Goal: Find specific page/section: Find specific page/section

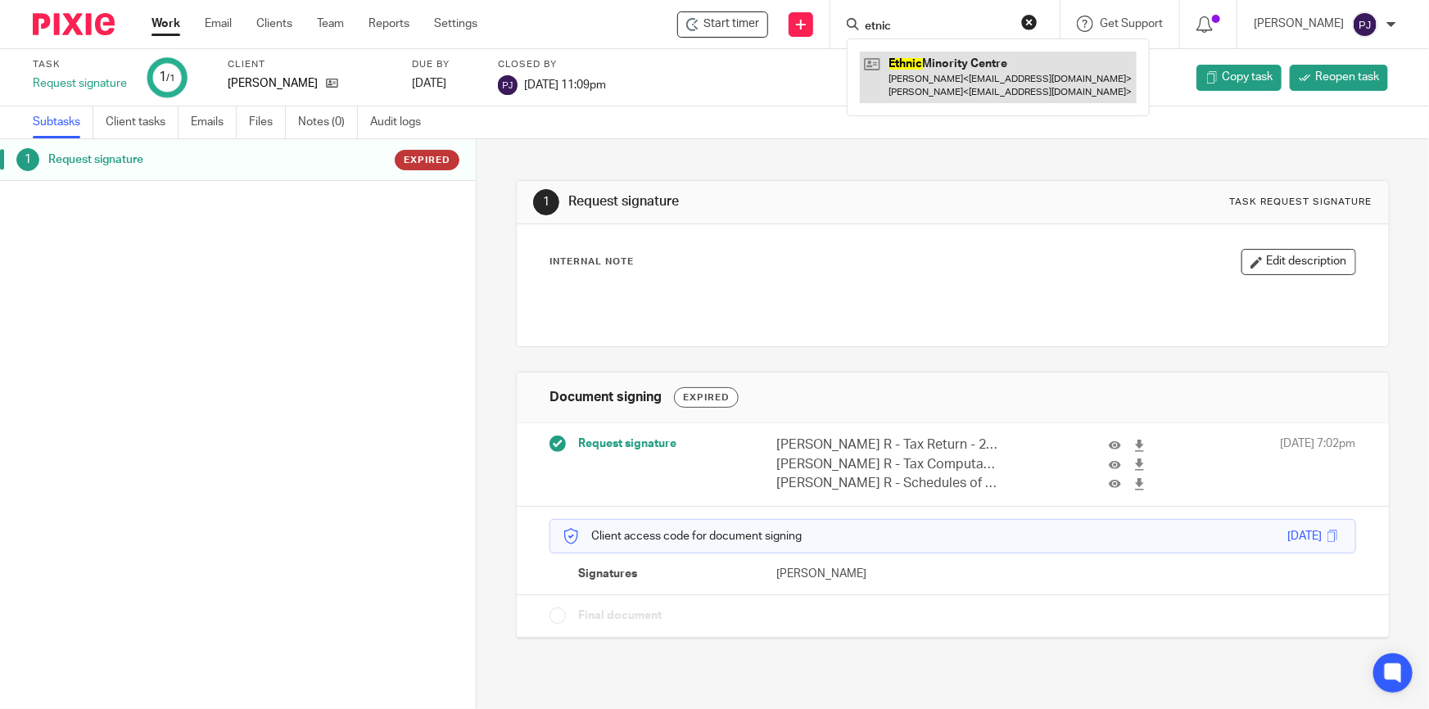
type input "etnic"
click at [936, 93] on link at bounding box center [998, 77] width 277 height 51
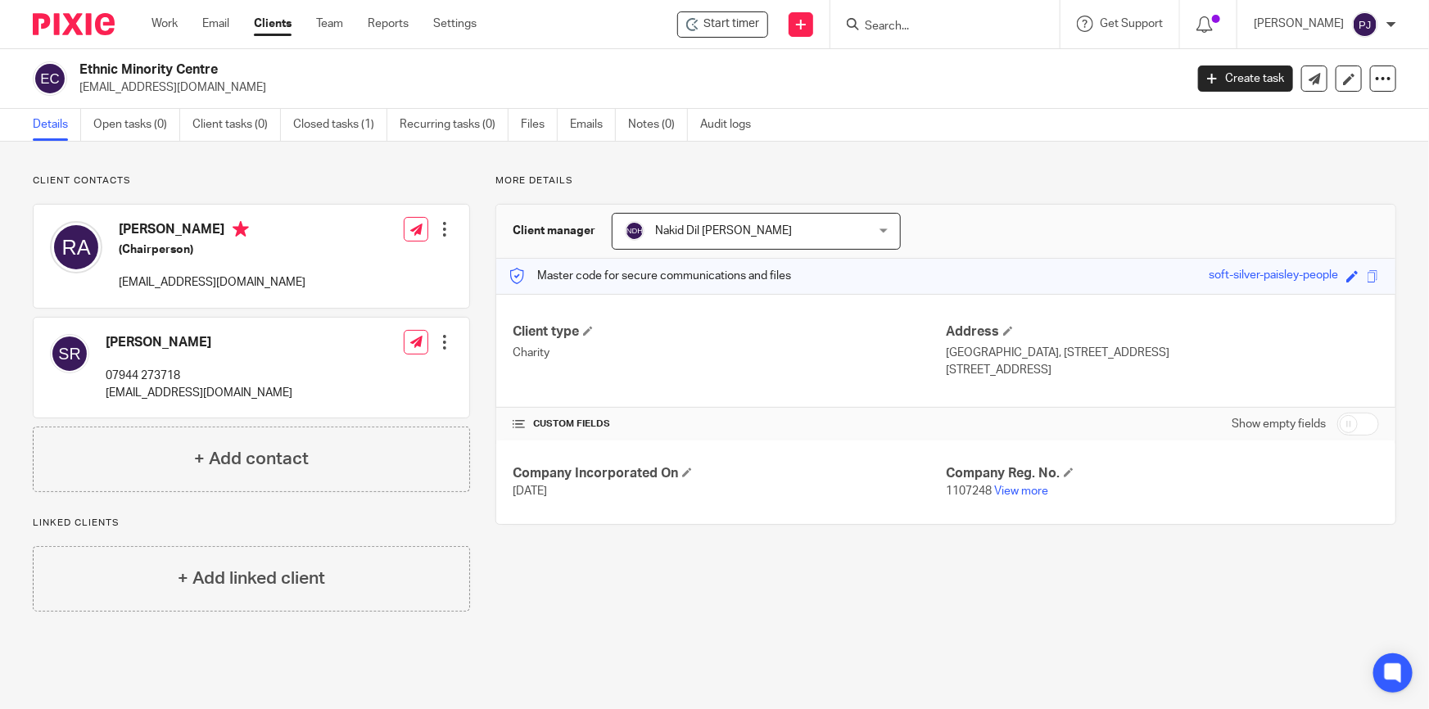
click at [244, 80] on p "[EMAIL_ADDRESS][DOMAIN_NAME]" at bounding box center [626, 87] width 1094 height 16
drag, startPoint x: 236, startPoint y: 67, endPoint x: 113, endPoint y: 96, distance: 126.1
click at [113, 97] on div "Ethnic Minority Centre [EMAIL_ADDRESS][DOMAIN_NAME] Create task Update from Com…" at bounding box center [714, 79] width 1429 height 60
click at [326, 59] on div "Ethnic Minority Centre [EMAIL_ADDRESS][DOMAIN_NAME] Create task Update from Com…" at bounding box center [714, 79] width 1429 height 60
drag, startPoint x: 232, startPoint y: 65, endPoint x: 70, endPoint y: 61, distance: 163.0
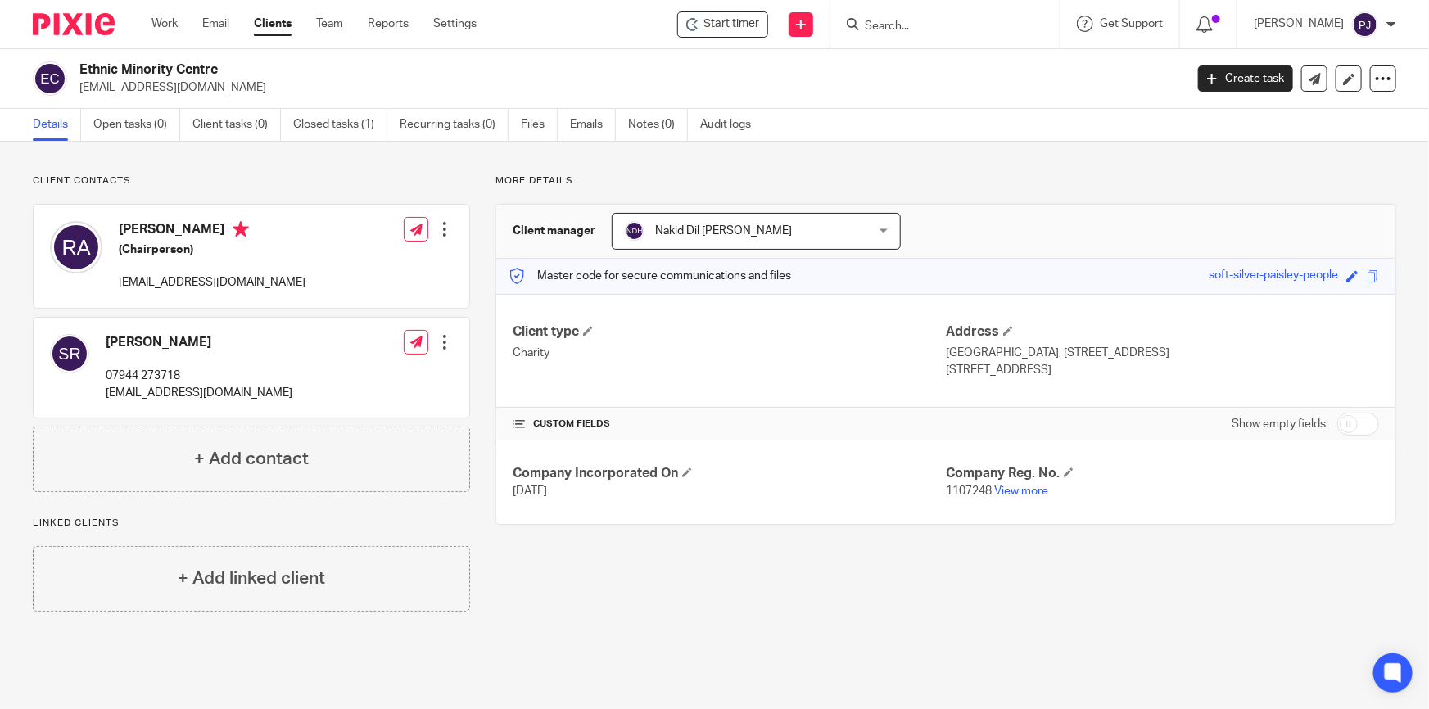
click at [70, 61] on div "Ethnic Minority Centre [EMAIL_ADDRESS][DOMAIN_NAME]" at bounding box center [603, 78] width 1140 height 34
drag, startPoint x: 191, startPoint y: 56, endPoint x: 243, endPoint y: 71, distance: 54.7
click at [193, 56] on div "Ethnic Minority Centre [EMAIL_ADDRESS][DOMAIN_NAME] Create task Update from Com…" at bounding box center [714, 79] width 1429 height 60
click at [251, 69] on h2 "Ethnic Minority Centre" at bounding box center [516, 69] width 875 height 17
drag, startPoint x: 220, startPoint y: 68, endPoint x: 82, endPoint y: 72, distance: 138.4
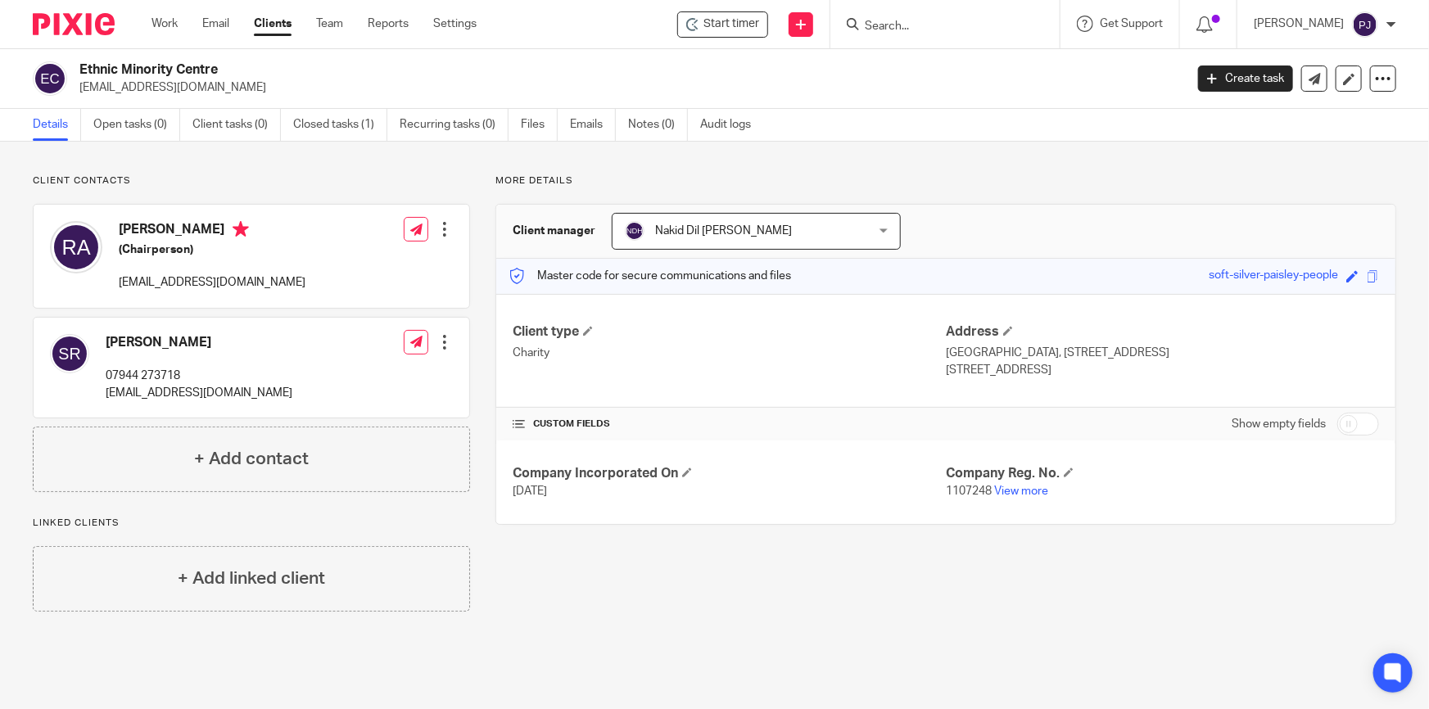
click at [82, 72] on h2 "Ethnic Minority Centre" at bounding box center [516, 69] width 875 height 17
copy h2 "Ethnic Minority Centre"
